Goal: Transaction & Acquisition: Download file/media

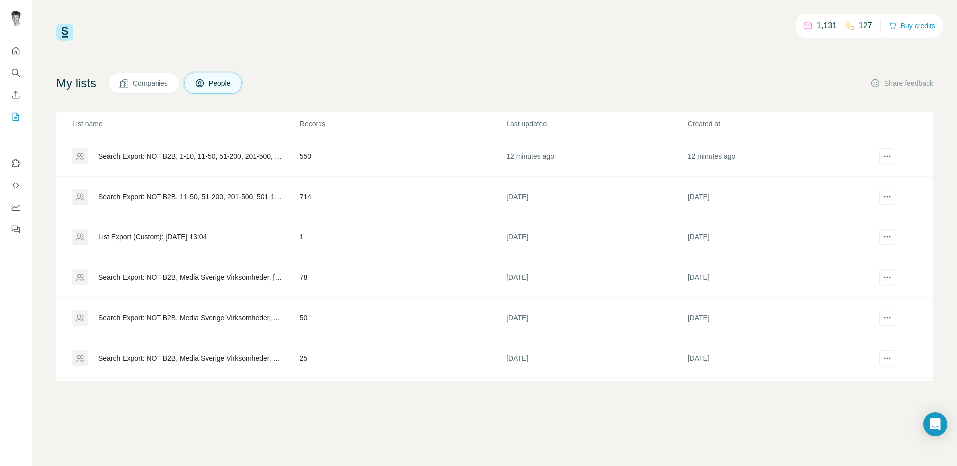
click at [359, 154] on td "550" at bounding box center [402, 156] width 207 height 40
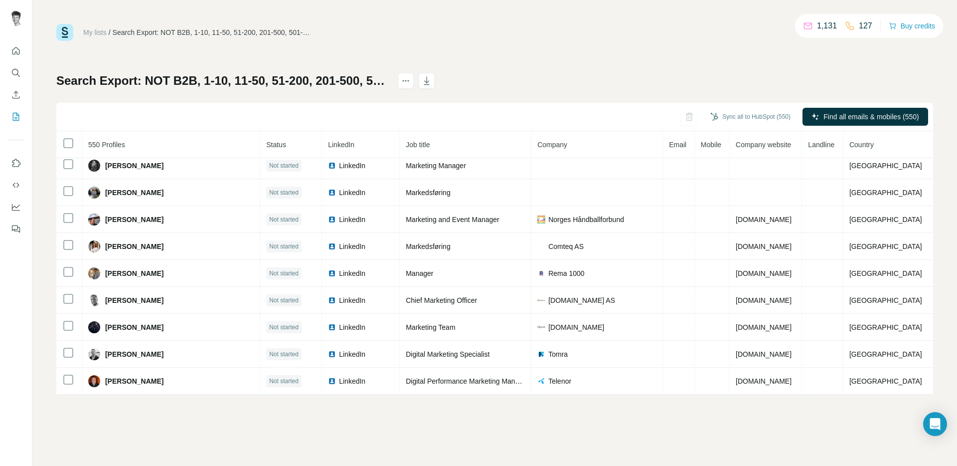
scroll to position [4072, 0]
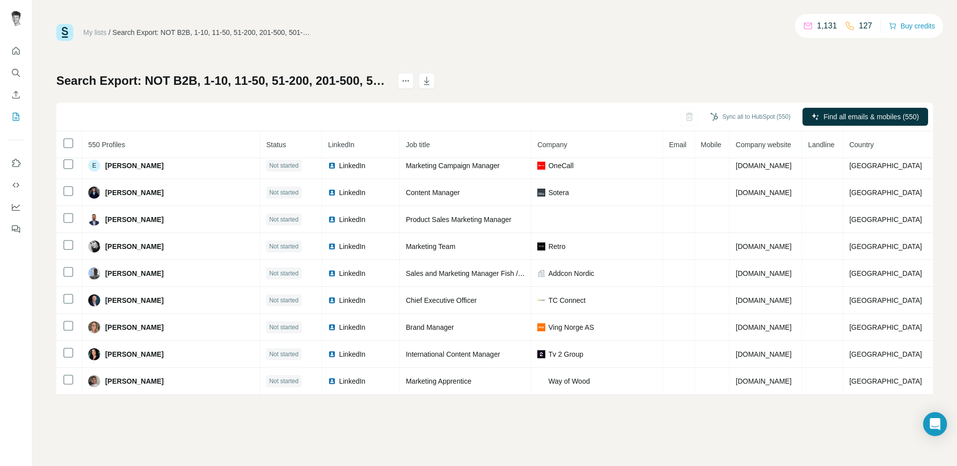
click at [722, 73] on div "Search Export: NOT B2B, 1-10, 11-50, 51-200, 201-500, 501-1000, 1001-5000, 5001…" at bounding box center [494, 234] width 877 height 322
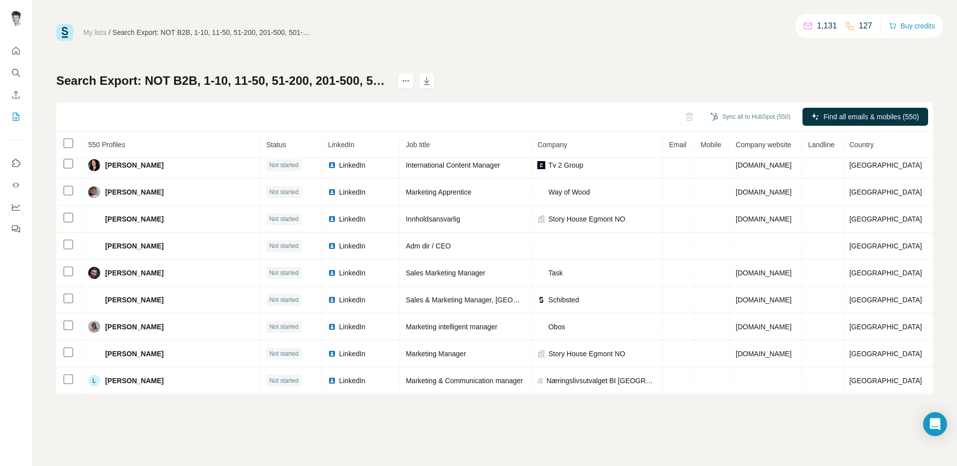
scroll to position [4328, 0]
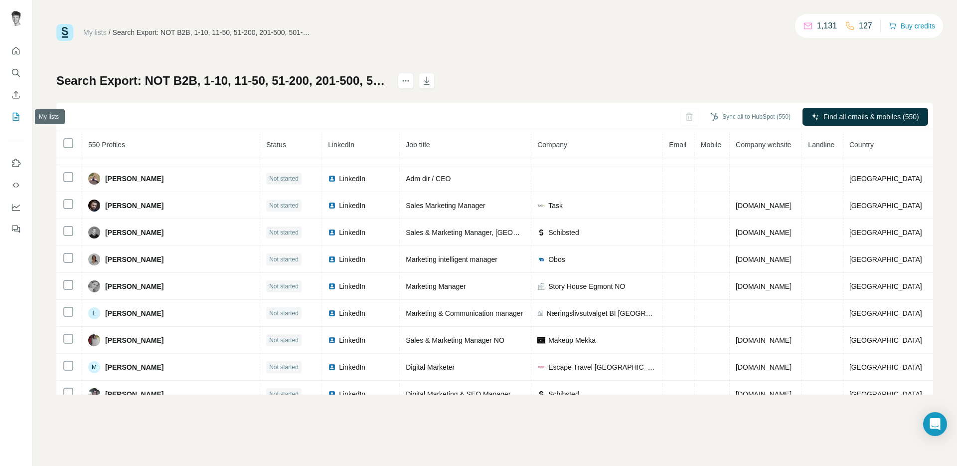
click at [12, 115] on icon "My lists" at bounding box center [16, 117] width 10 height 10
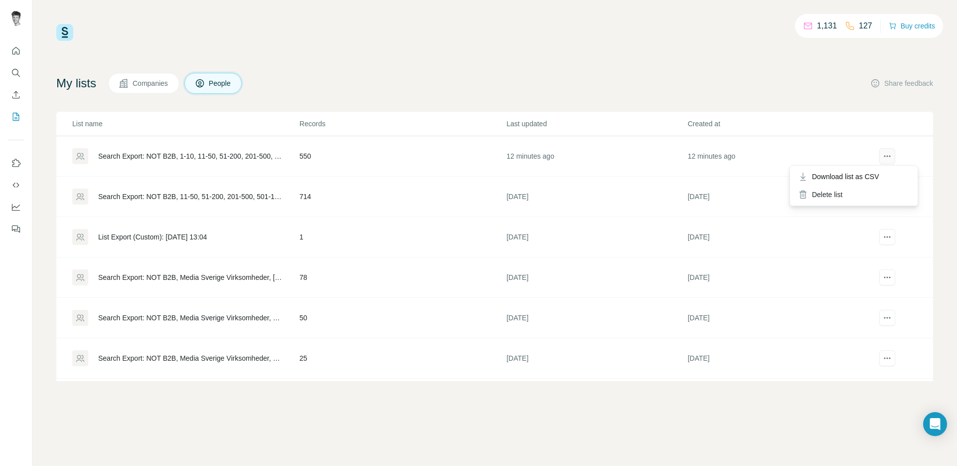
click at [886, 154] on button "actions" at bounding box center [888, 156] width 16 height 16
click at [872, 173] on span "Download list as CSV" at bounding box center [845, 177] width 67 height 10
